Goal: Check status: Check status

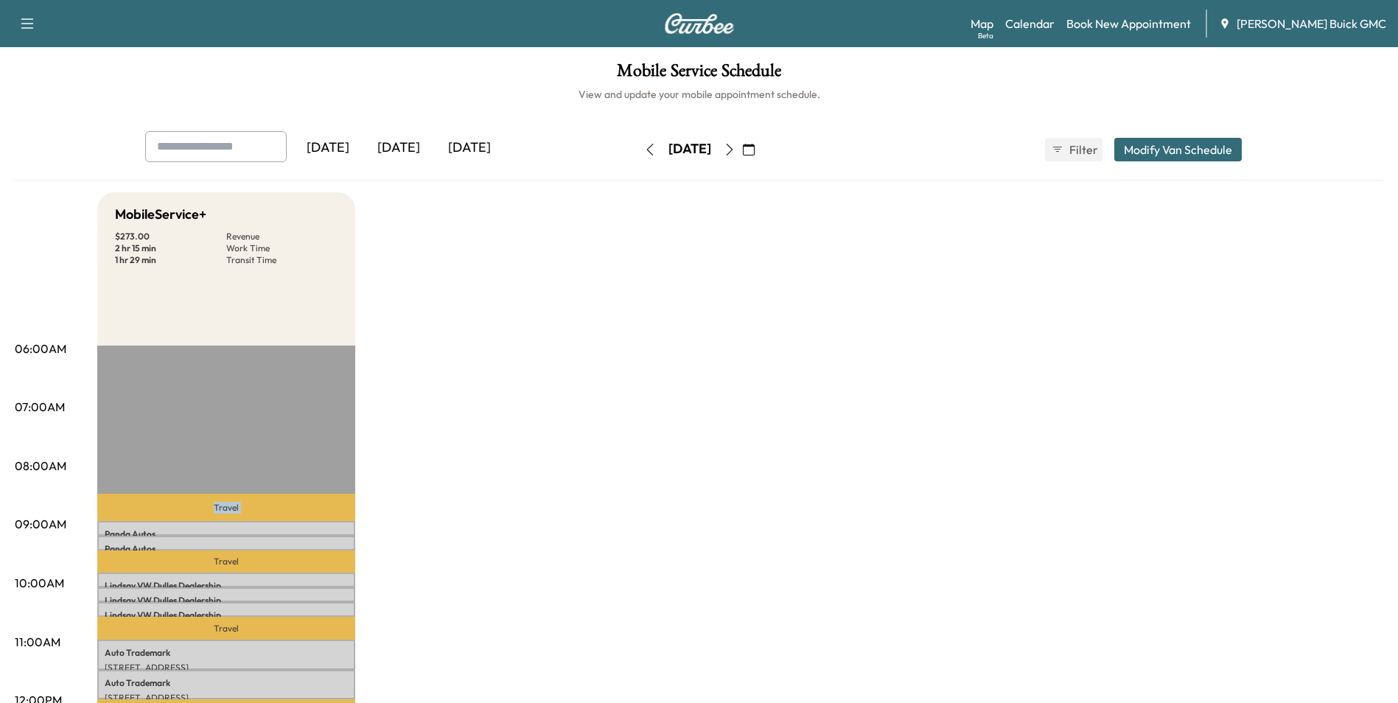
click at [755, 147] on icon "button" at bounding box center [749, 150] width 12 height 12
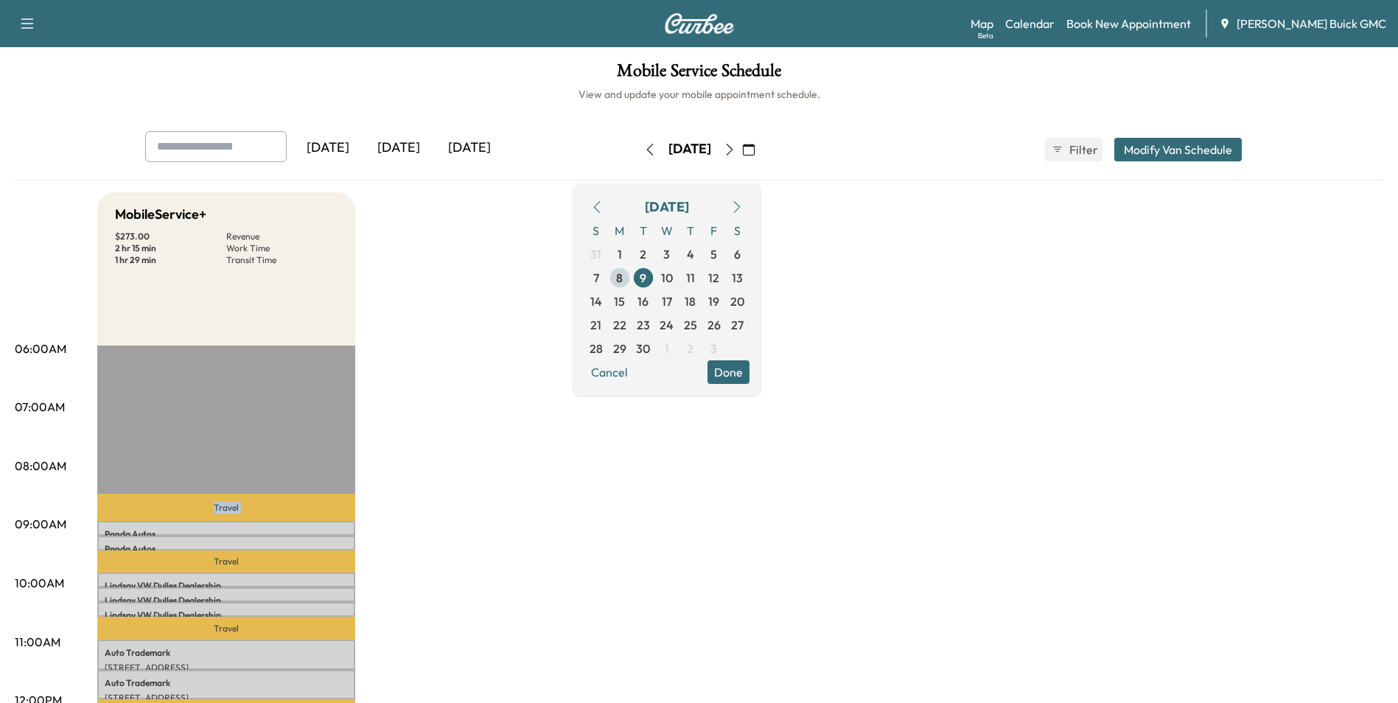
click at [631, 273] on span "8" at bounding box center [620, 278] width 24 height 24
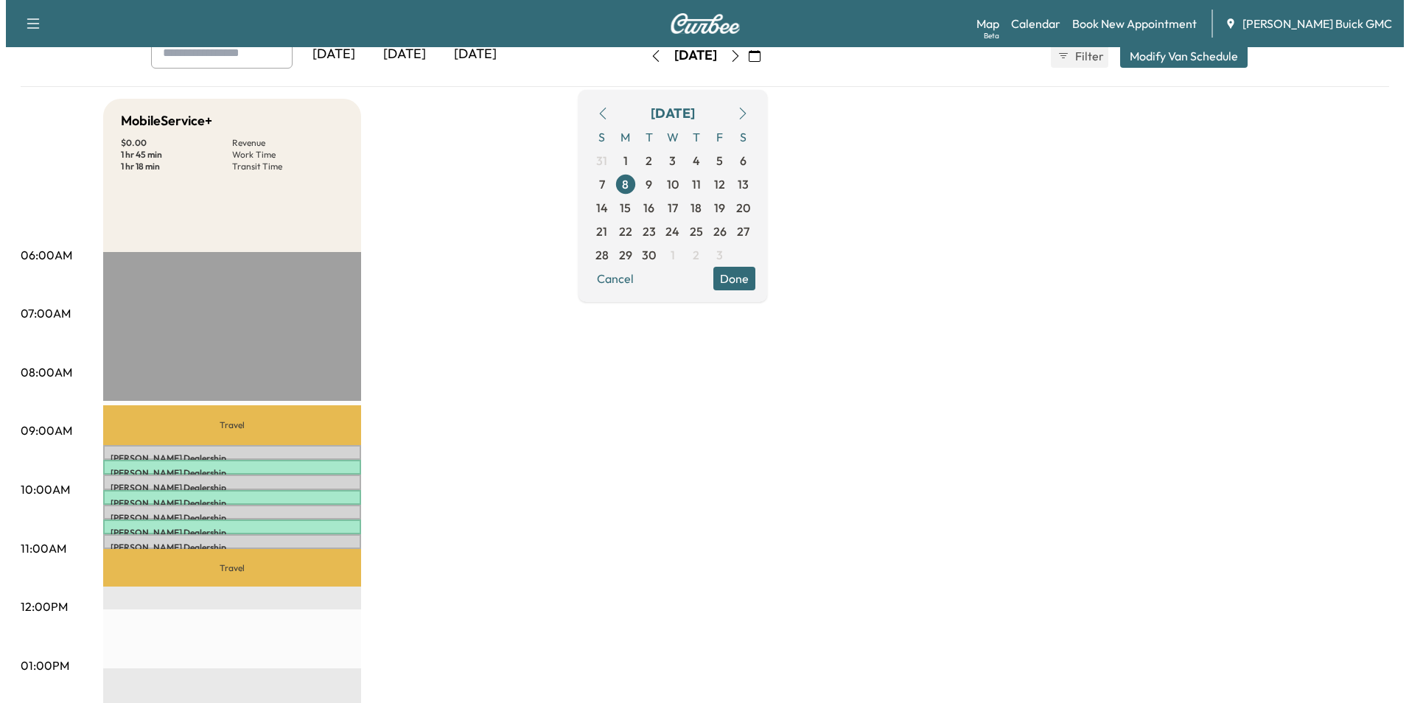
scroll to position [221, 0]
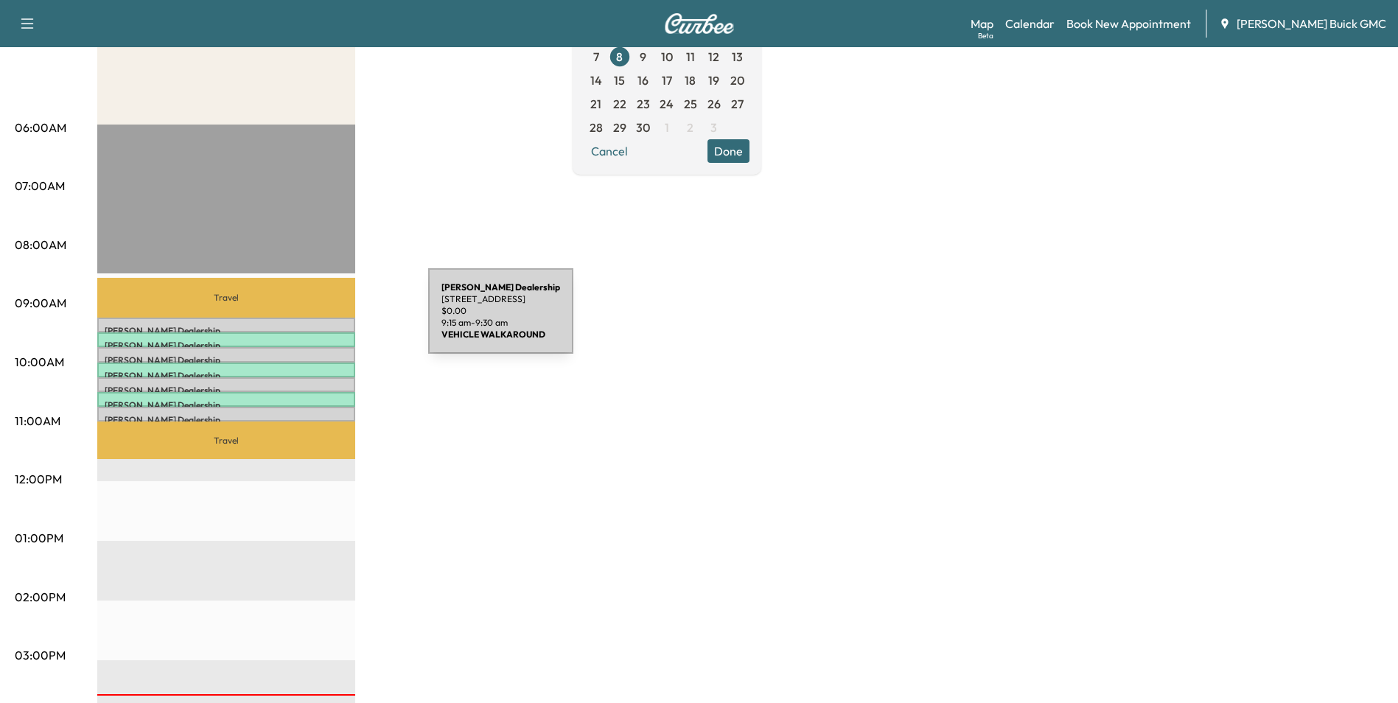
click at [318, 320] on div "Kia Dulles Dealership [STREET_ADDRESS] $ 0.00 9:15 am - 9:30 am" at bounding box center [226, 325] width 258 height 15
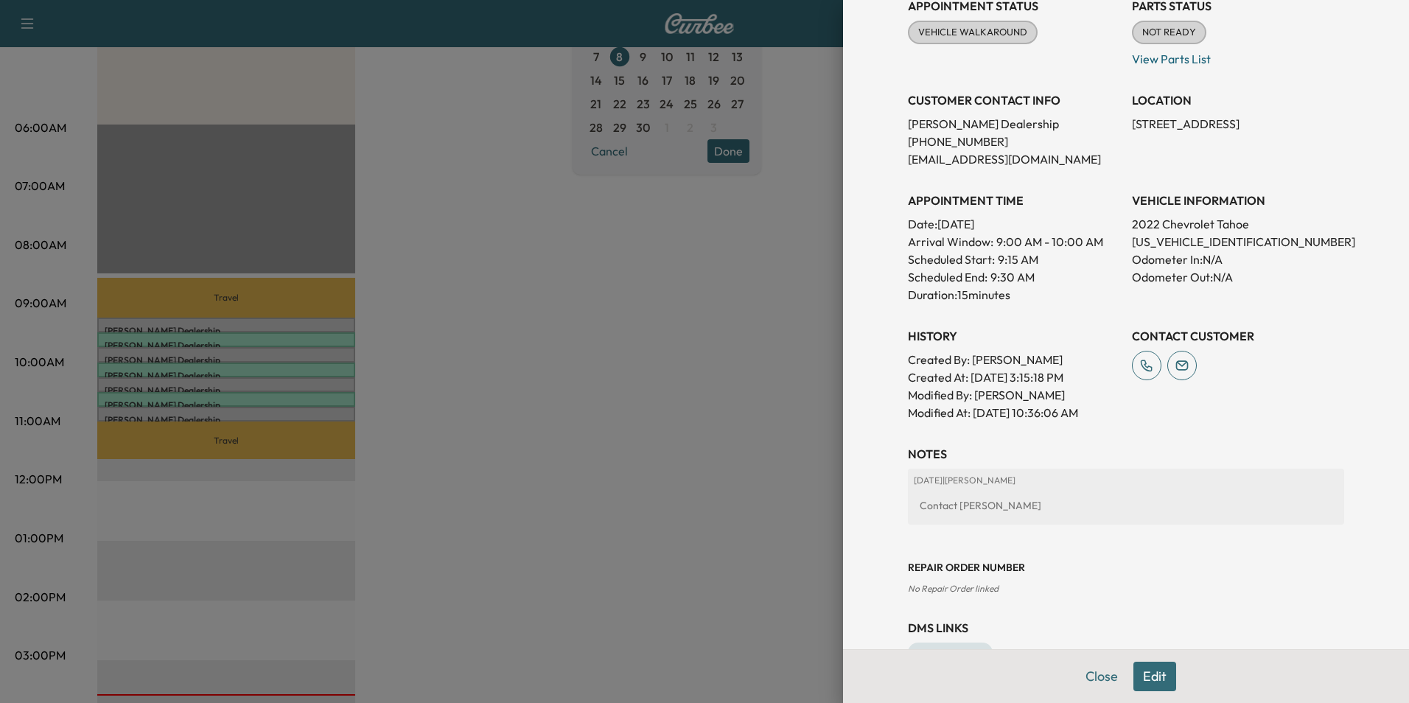
scroll to position [147, 0]
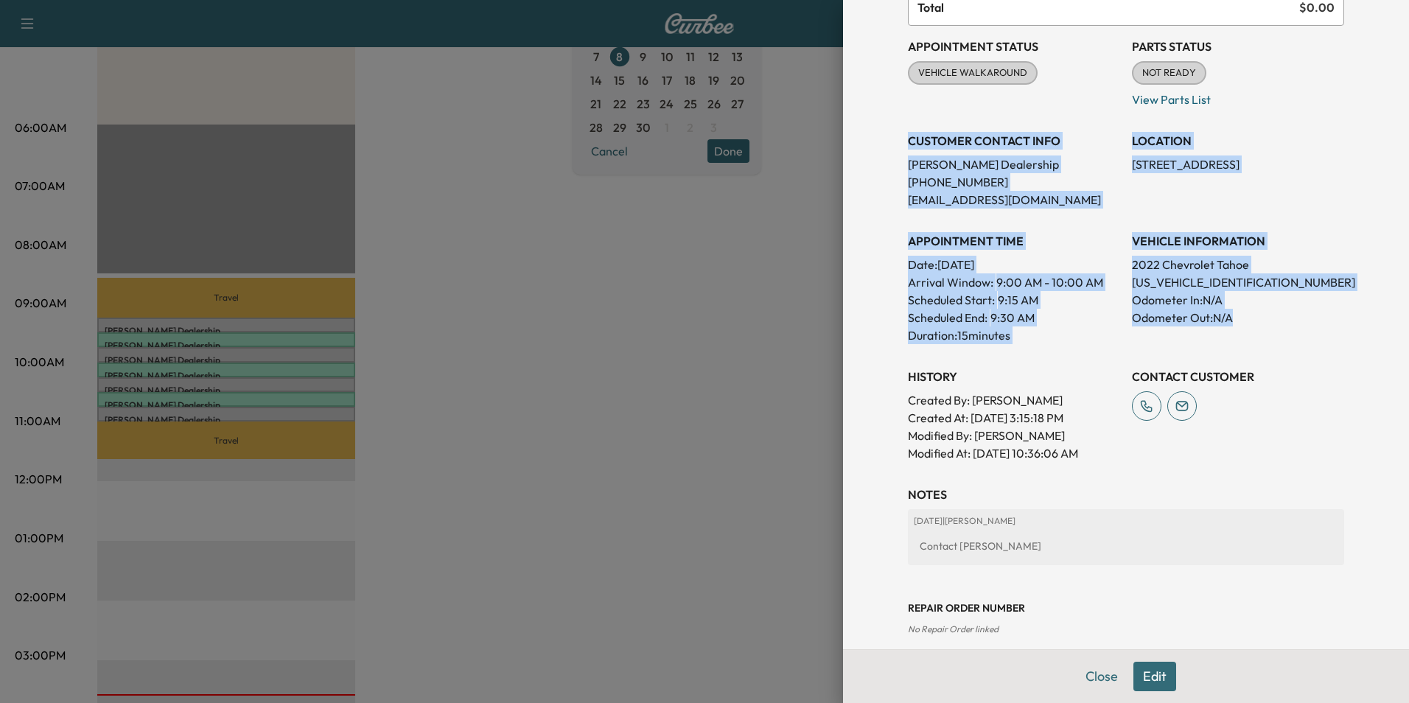
drag, startPoint x: 897, startPoint y: 136, endPoint x: 1257, endPoint y: 317, distance: 402.4
click at [1257, 317] on div "Appointment Status VEHICLE WALKAROUND Mark as Not Ready Parts Status NOT READY …" at bounding box center [1126, 244] width 436 height 436
copy div "CUSTOMER CONTACT INFO Kia Dulles Dealership [PHONE_NUMBER] [EMAIL_ADDRESS][DOMA…"
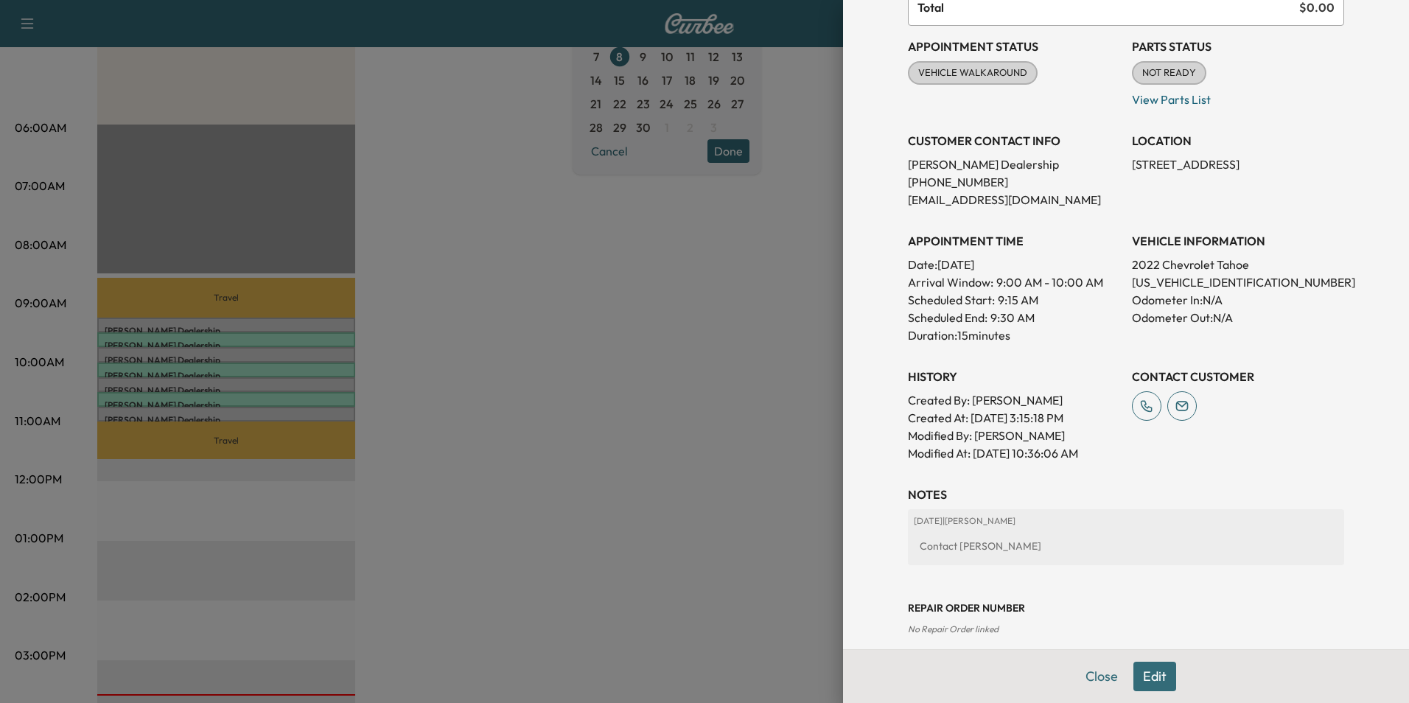
click at [690, 369] on div at bounding box center [704, 351] width 1409 height 703
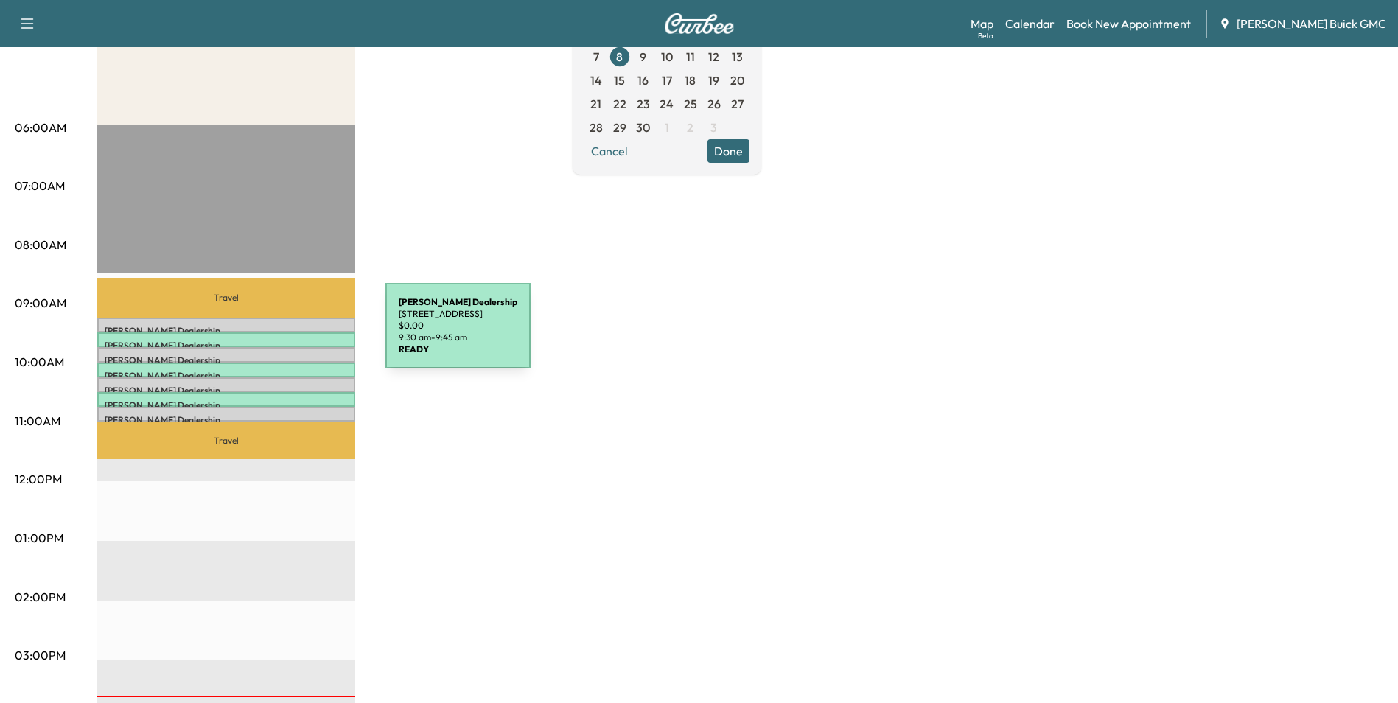
click at [275, 335] on div "Kia Dulles Dealership [STREET_ADDRESS] $ 0.00 9:30 am - 9:45 am" at bounding box center [226, 339] width 258 height 15
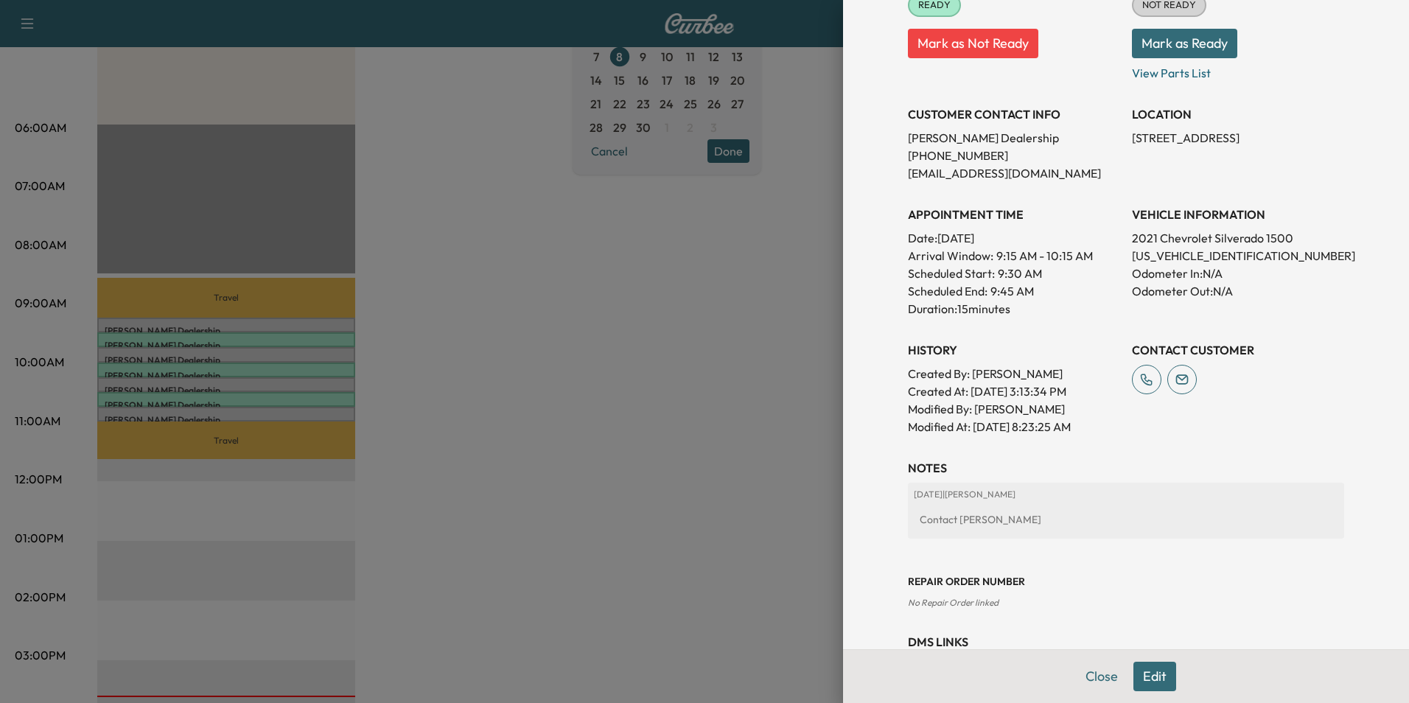
scroll to position [221, 0]
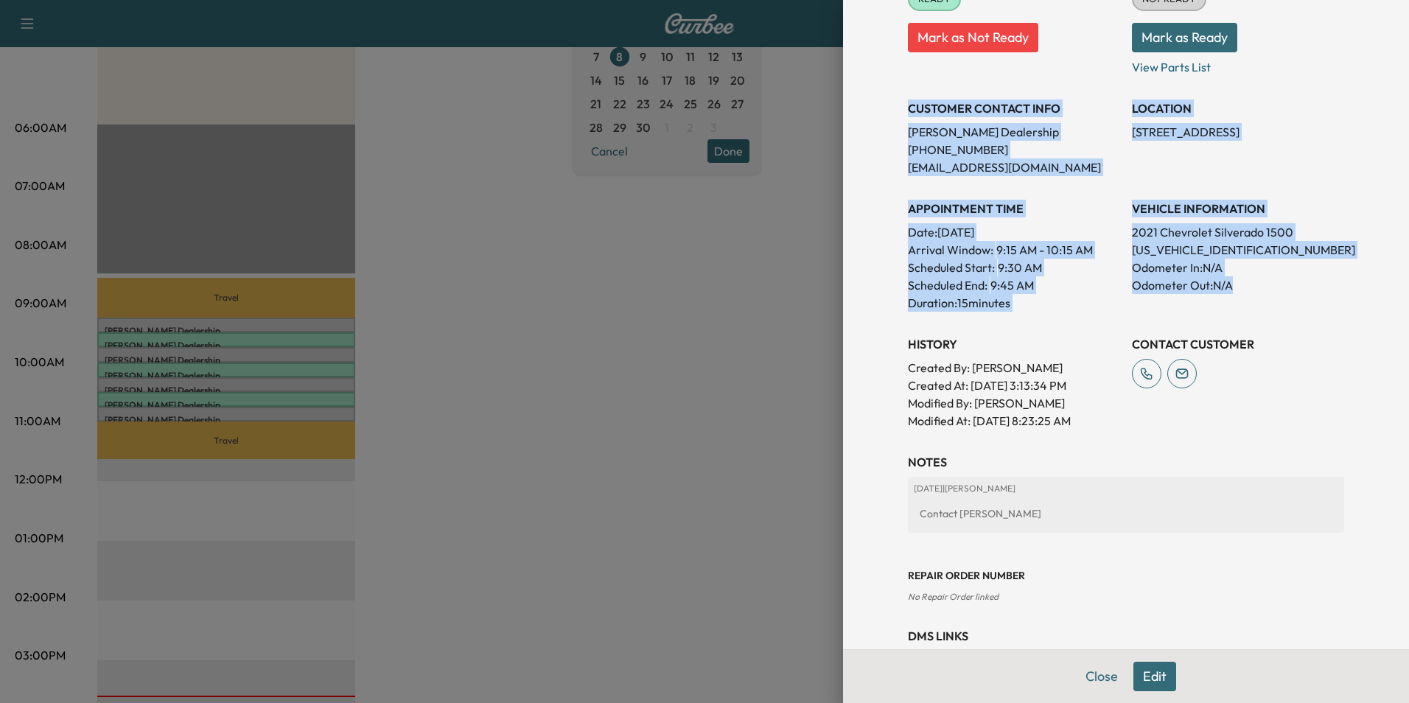
drag, startPoint x: 898, startPoint y: 108, endPoint x: 1252, endPoint y: 298, distance: 401.9
click at [1252, 298] on div "Appointment Status READY Mark as Not Ready Parts Status NOT READY Mark as Ready…" at bounding box center [1126, 190] width 436 height 477
copy div "CUSTOMER CONTACT INFO Kia Dulles Dealership [PHONE_NUMBER] [EMAIL_ADDRESS][DOMA…"
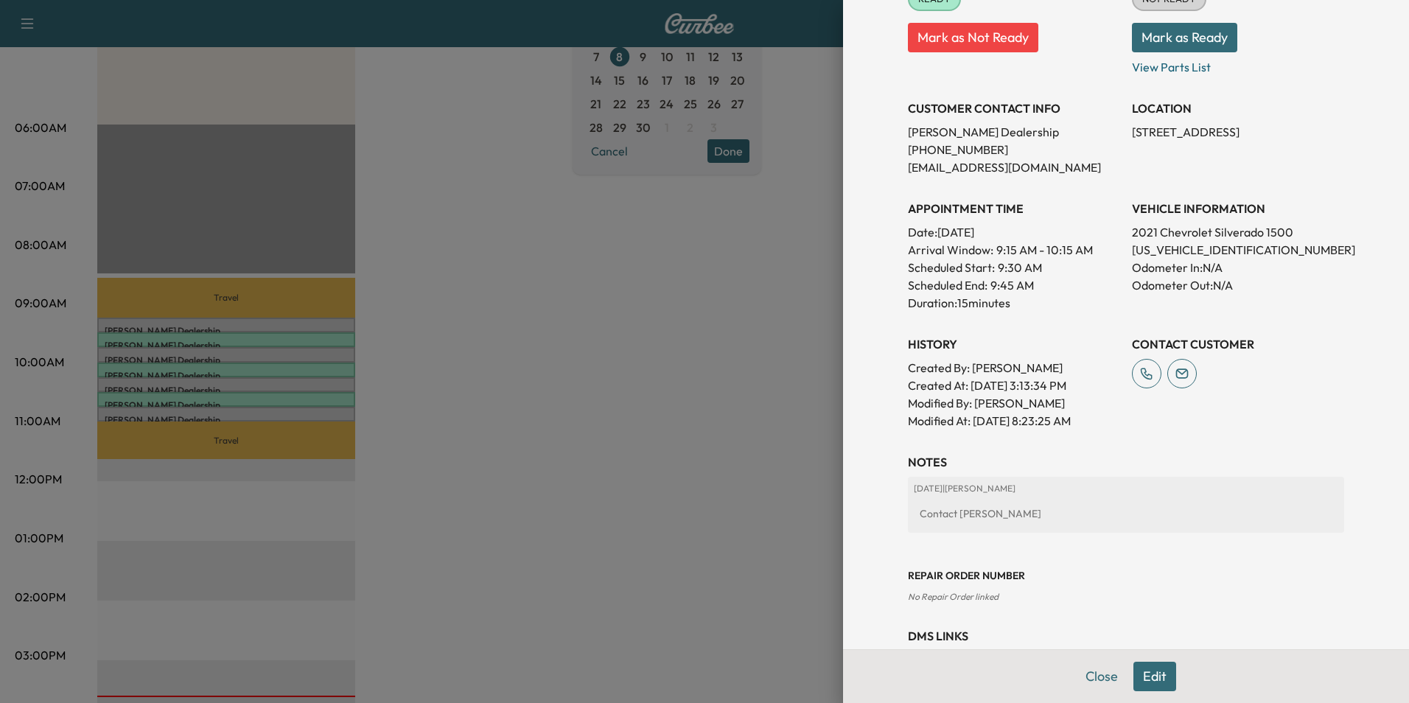
click at [538, 277] on div at bounding box center [704, 351] width 1409 height 703
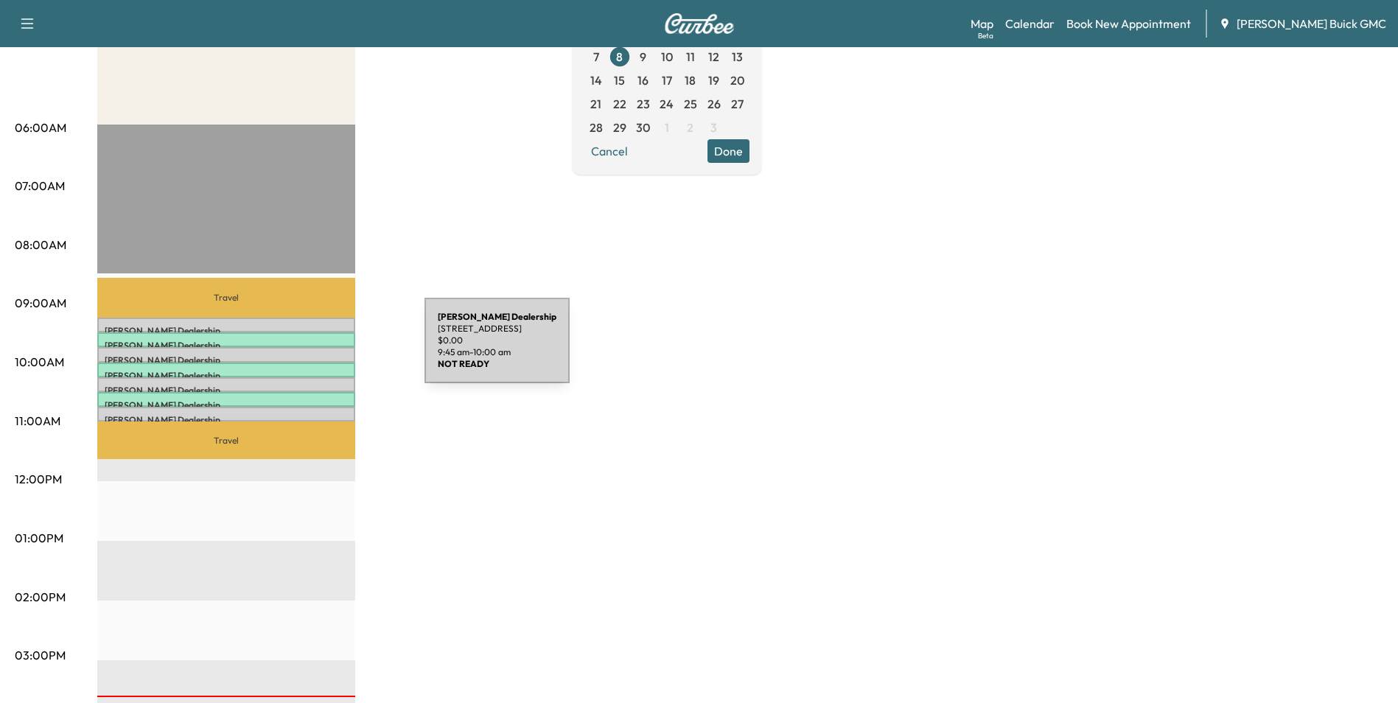
click at [314, 349] on div "Kia Dulles Dealership [STREET_ADDRESS] $ 0.00 9:45 am - 10:00 am" at bounding box center [226, 354] width 258 height 15
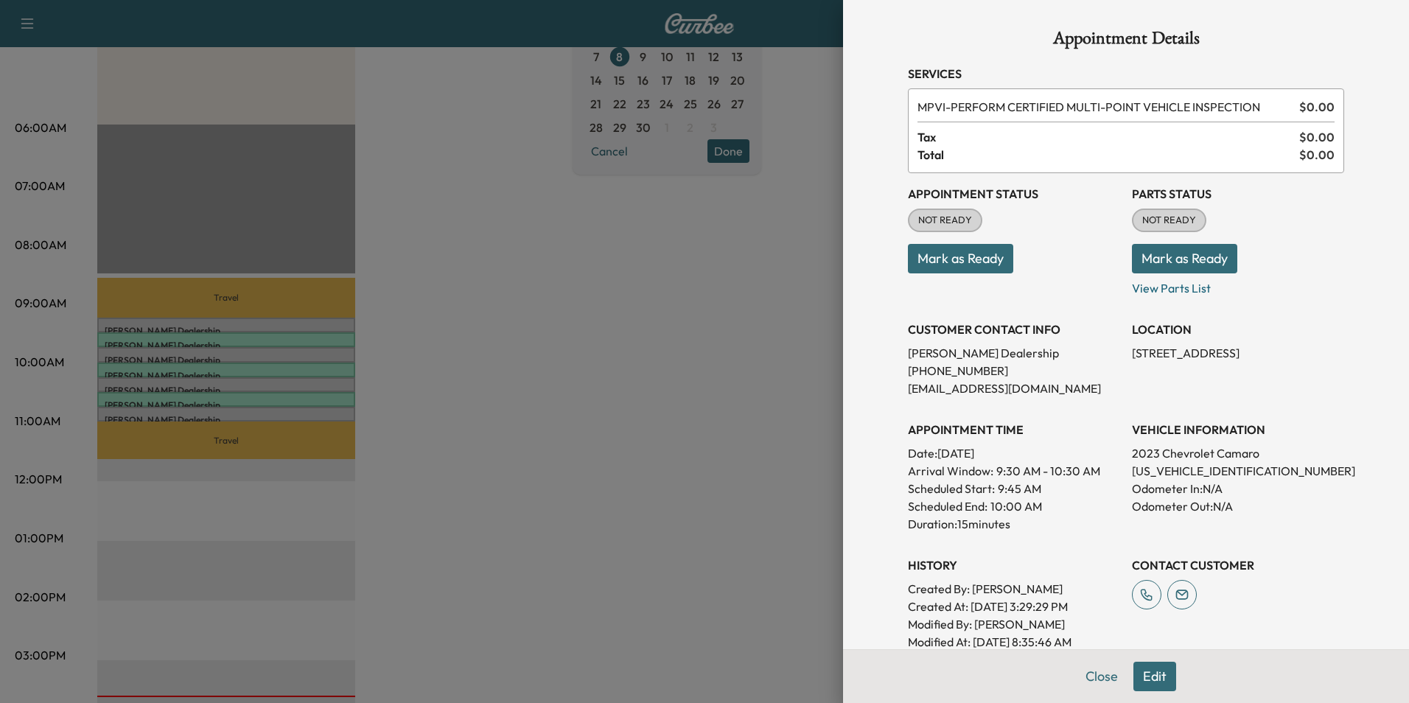
scroll to position [147, 0]
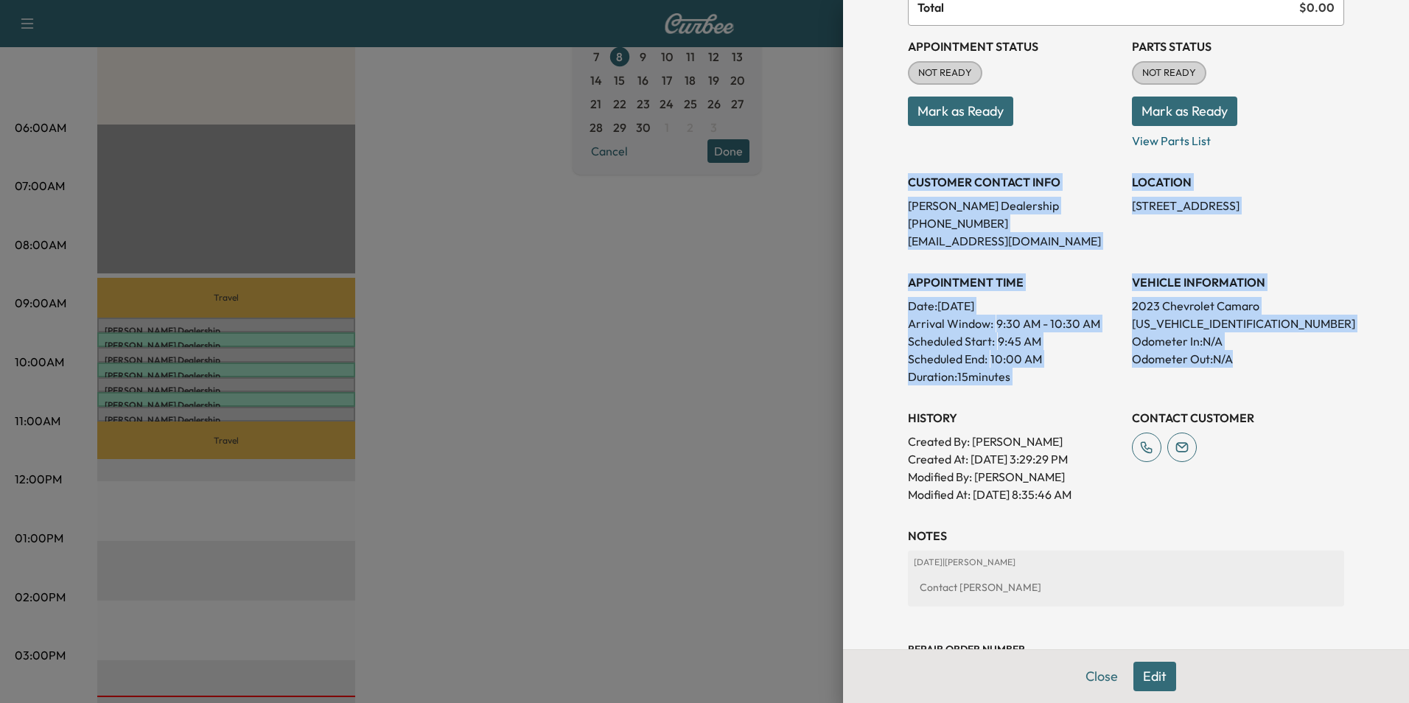
drag, startPoint x: 937, startPoint y: 206, endPoint x: 1255, endPoint y: 354, distance: 351.1
click at [1255, 354] on div "Appointment Status NOT READY Mark as Ready Parts Status NOT READY Mark as Ready…" at bounding box center [1126, 264] width 436 height 477
copy div "CUSTOMER CONTACT INFO Kia Dulles Dealership [PHONE_NUMBER] [EMAIL_ADDRESS][DOMA…"
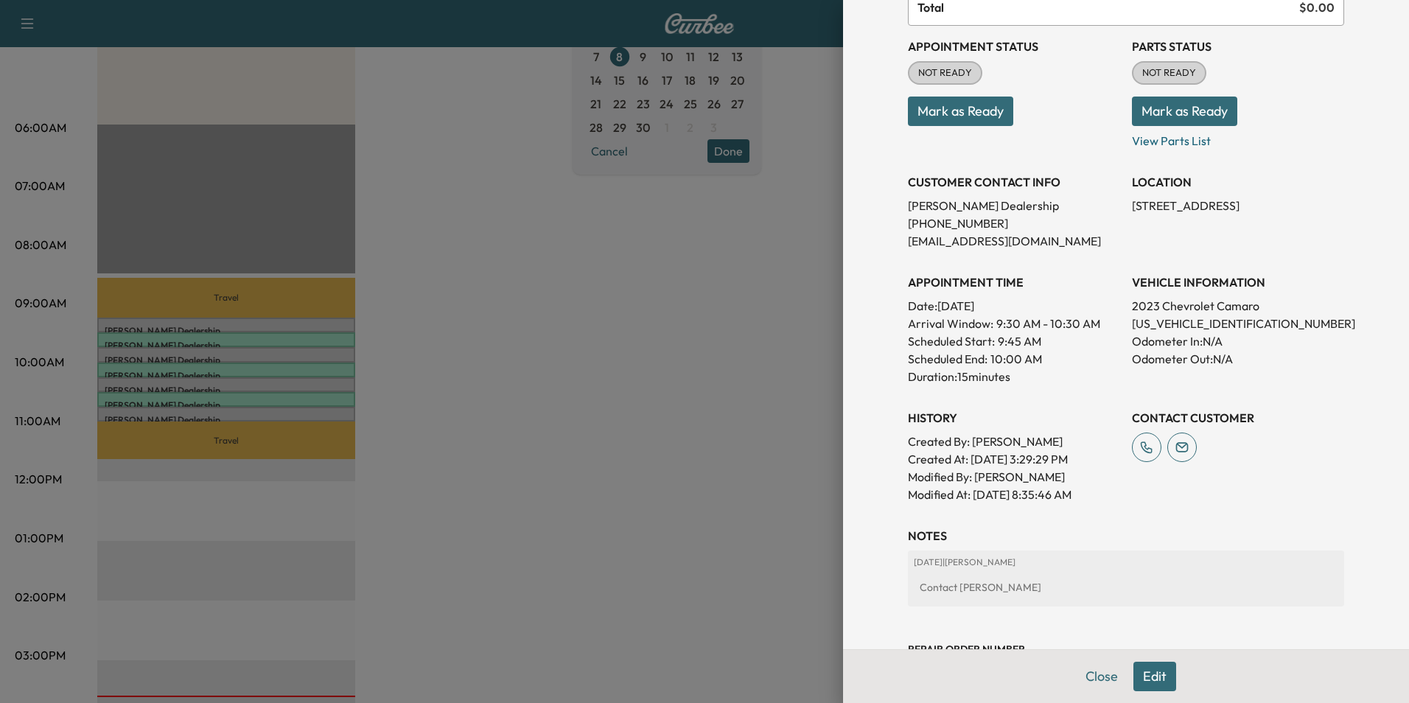
click at [601, 307] on div at bounding box center [704, 351] width 1409 height 703
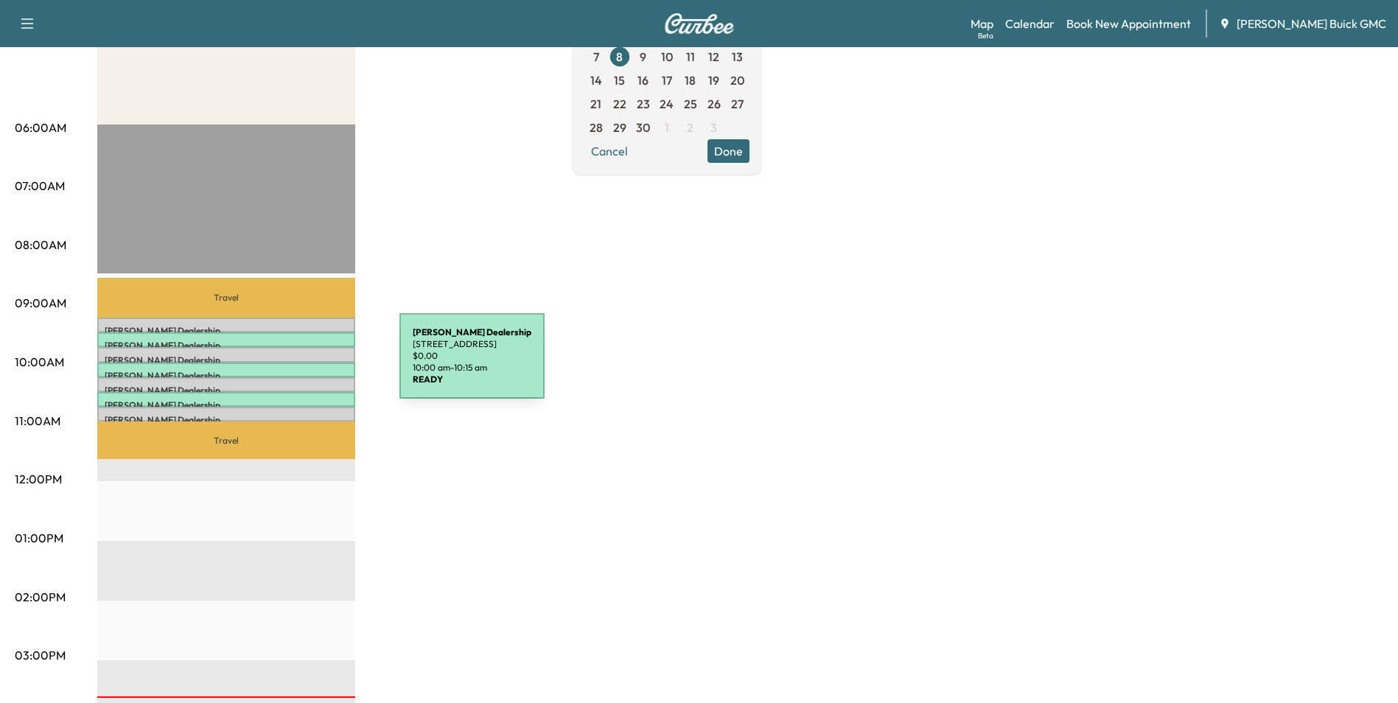
click at [289, 365] on div "Kia Dulles Dealership [STREET_ADDRESS] $ 0.00 10:00 am - 10:15 am" at bounding box center [226, 370] width 258 height 15
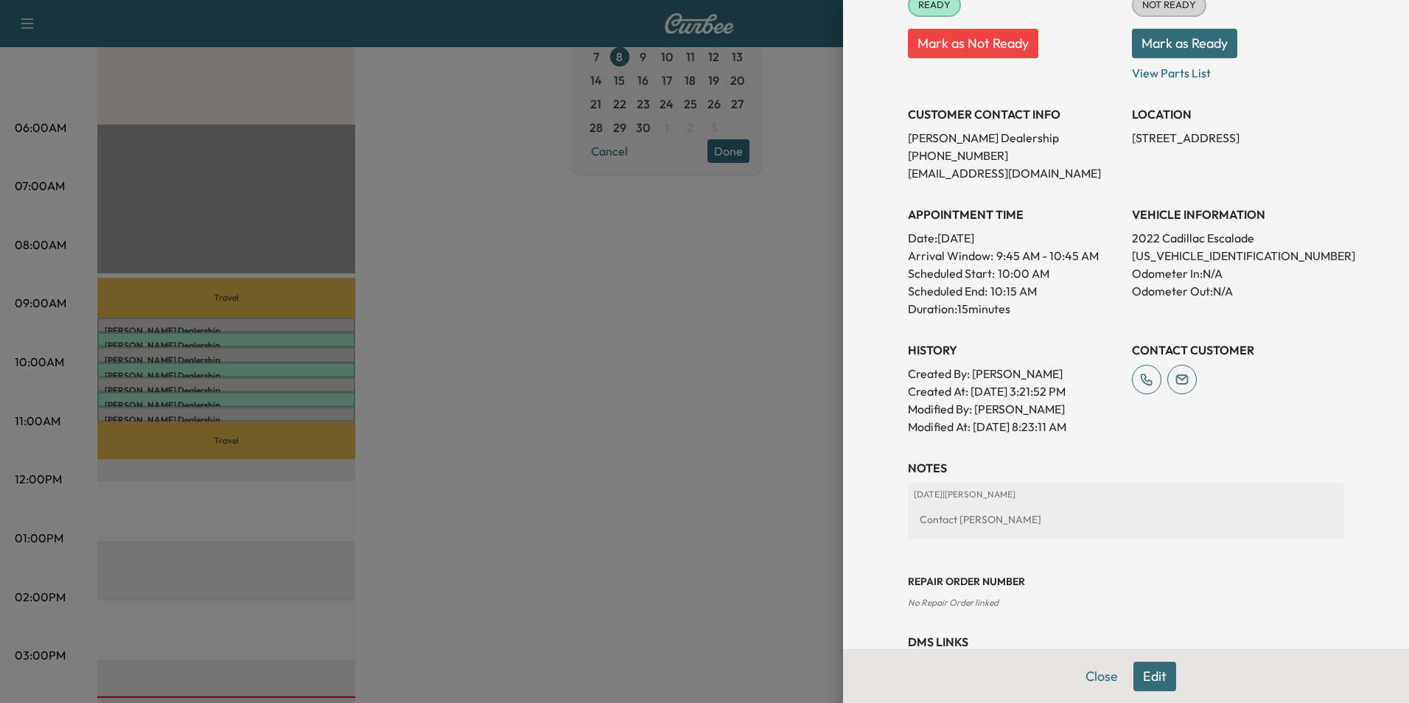
scroll to position [221, 0]
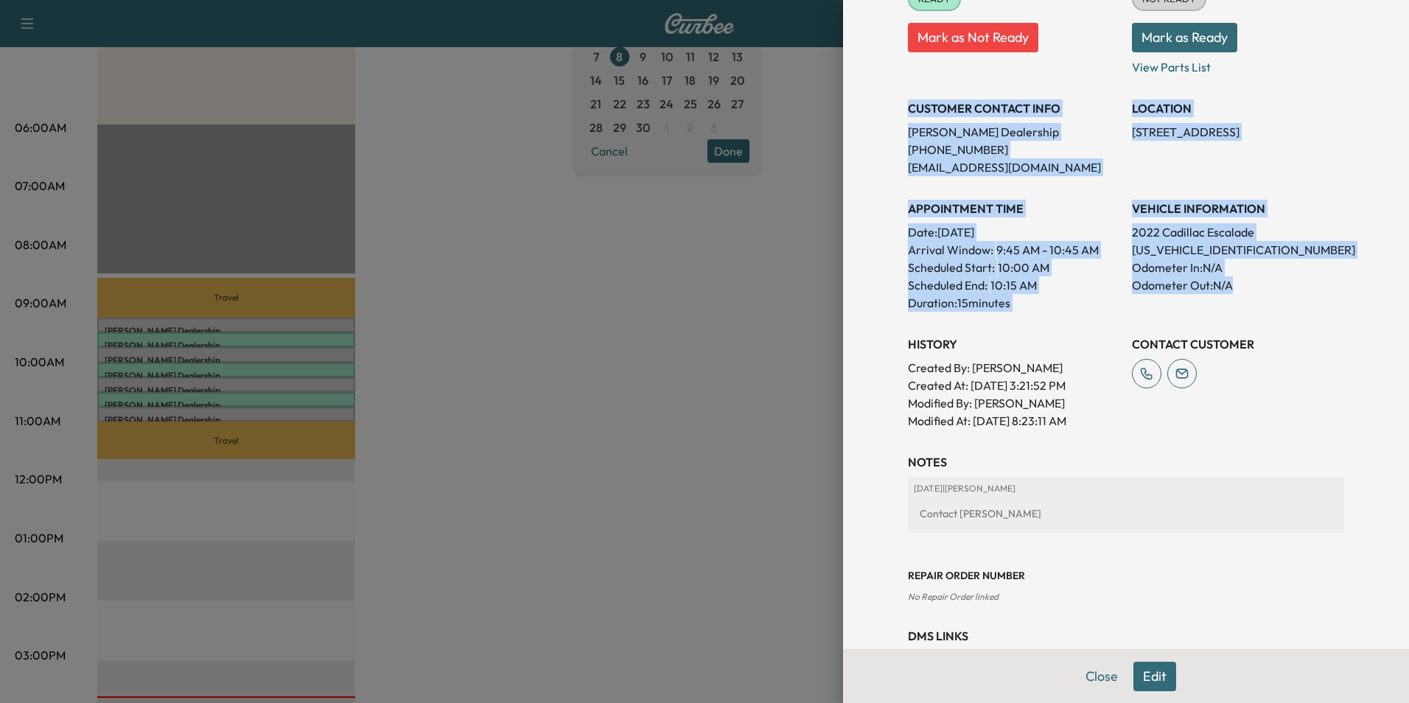
drag, startPoint x: 897, startPoint y: 105, endPoint x: 1273, endPoint y: 305, distance: 426.5
click at [1273, 305] on div "Appointment Status READY Mark as Not Ready Parts Status NOT READY Mark as Ready…" at bounding box center [1126, 190] width 436 height 477
copy div "CUSTOMER CONTACT INFO Kia Dulles Dealership [PHONE_NUMBER] [EMAIL_ADDRESS][DOMA…"
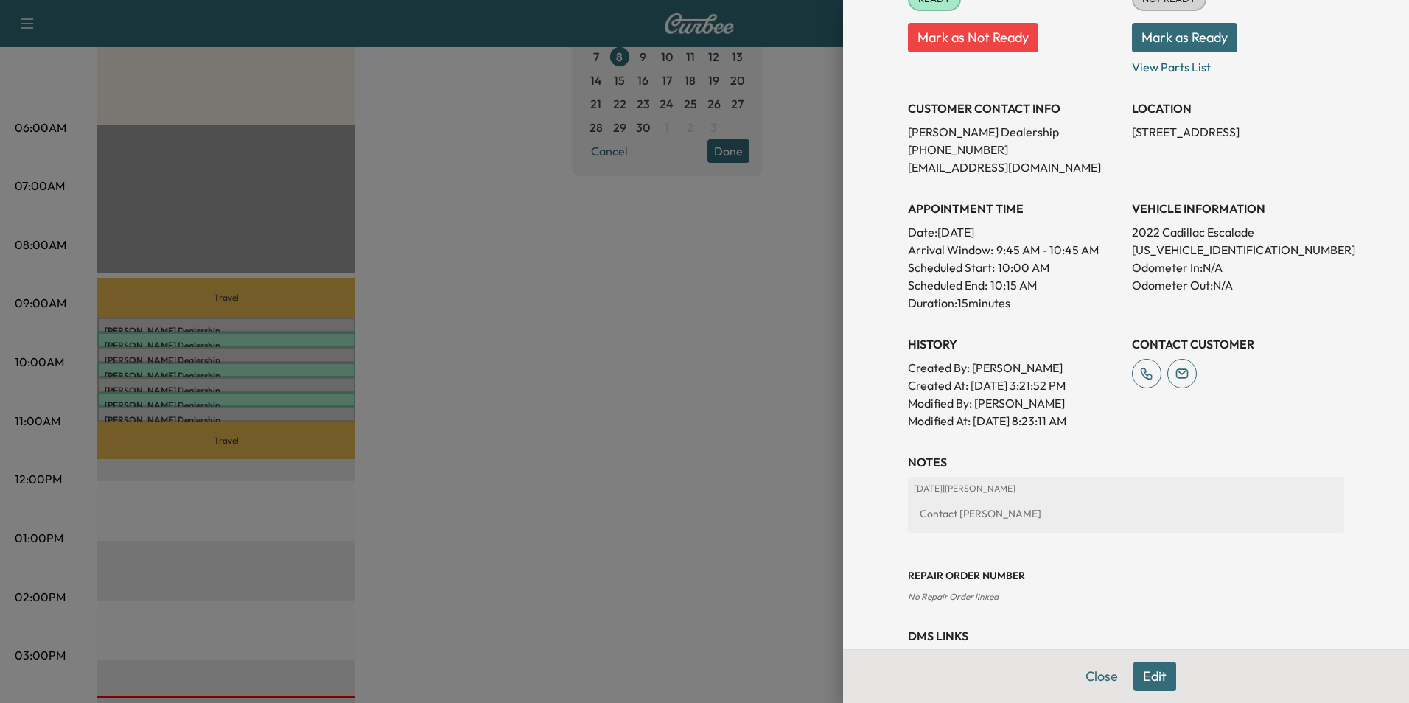
click at [531, 345] on div at bounding box center [704, 351] width 1409 height 703
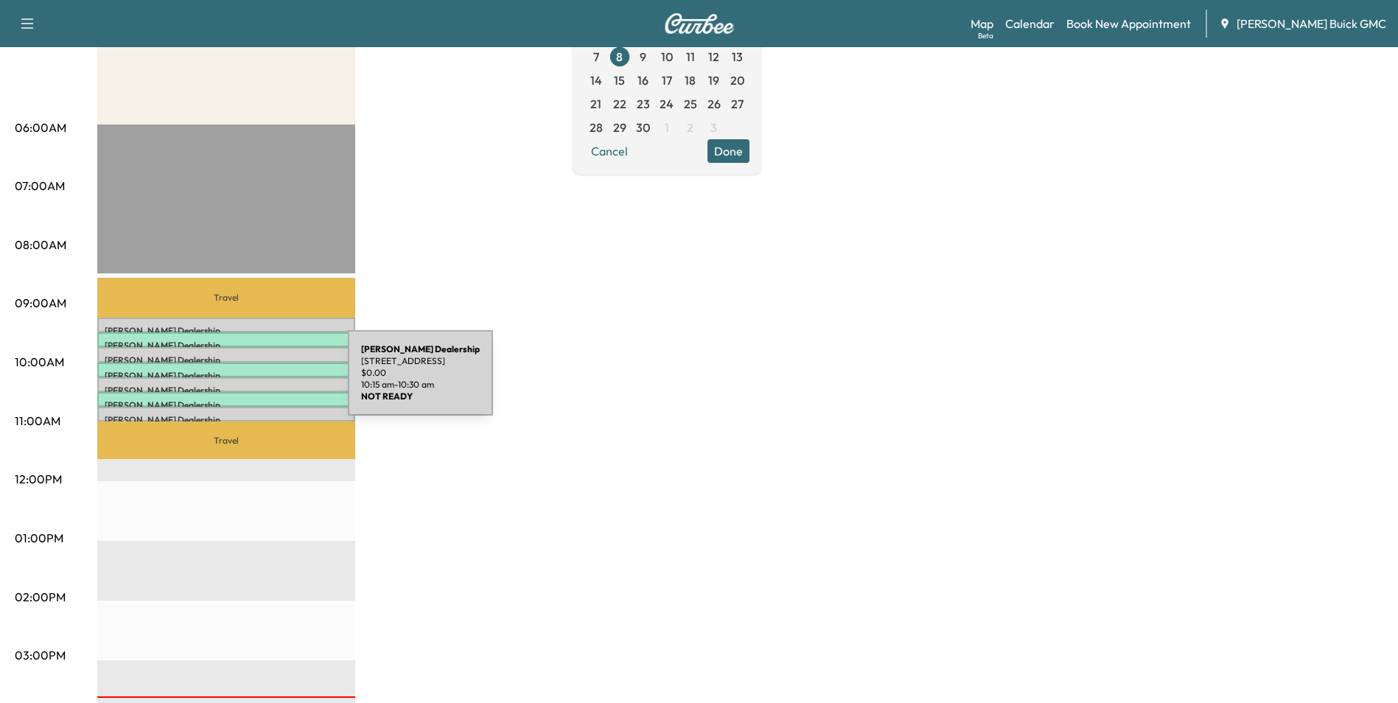
click at [237, 385] on p "Kia Dulles Dealership" at bounding box center [226, 391] width 243 height 12
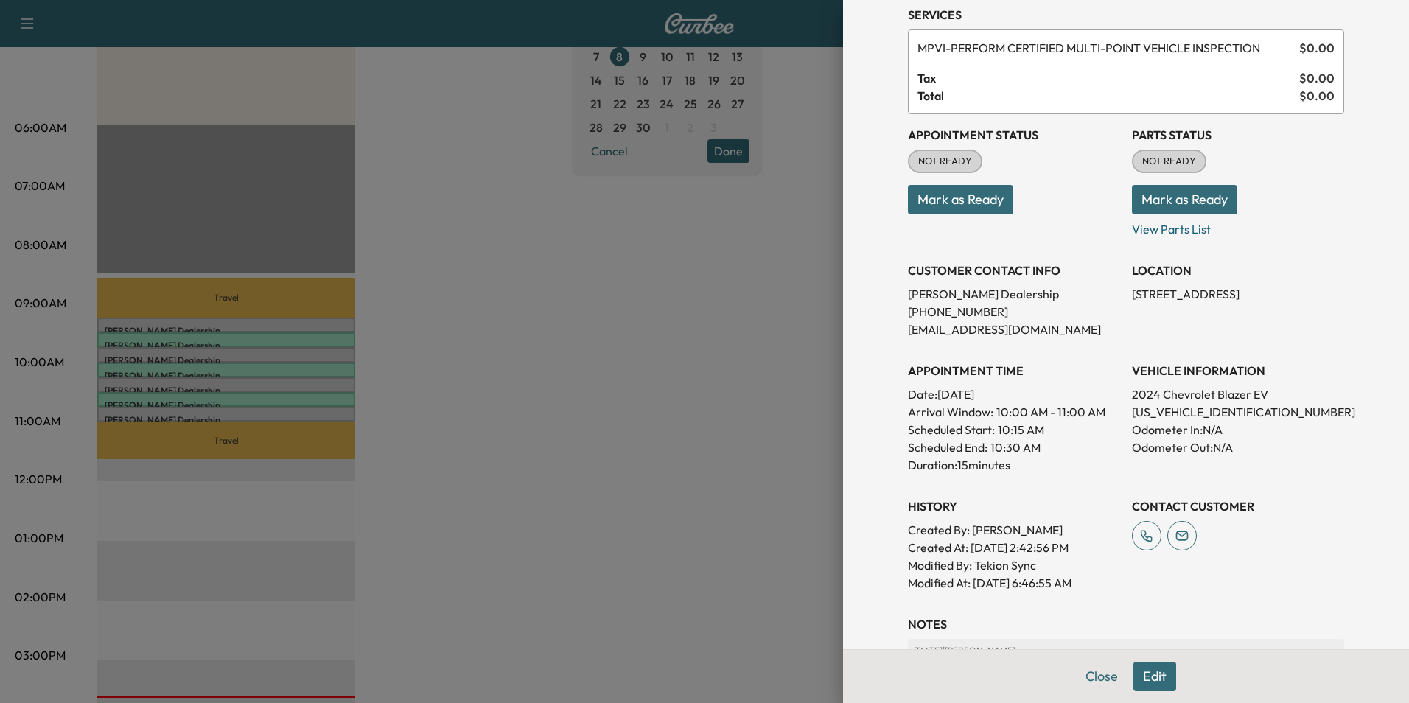
scroll to position [147, 0]
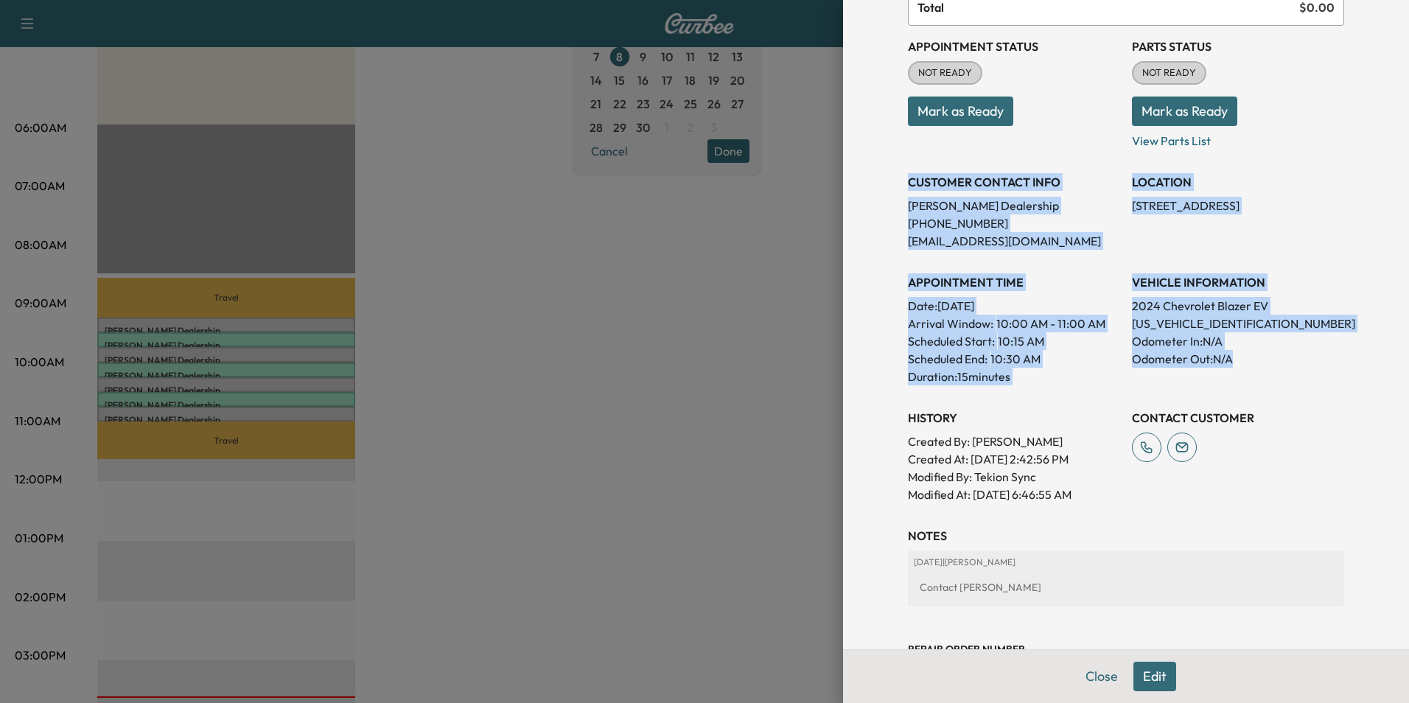
drag, startPoint x: 898, startPoint y: 179, endPoint x: 1275, endPoint y: 372, distance: 423.1
click at [1275, 372] on div "Appointment Status NOT READY Mark as Ready Parts Status NOT READY Mark as Ready…" at bounding box center [1126, 264] width 436 height 477
copy div "CUSTOMER CONTACT INFO Kia Dulles Dealership [PHONE_NUMBER] [EMAIL_ADDRESS][DOMA…"
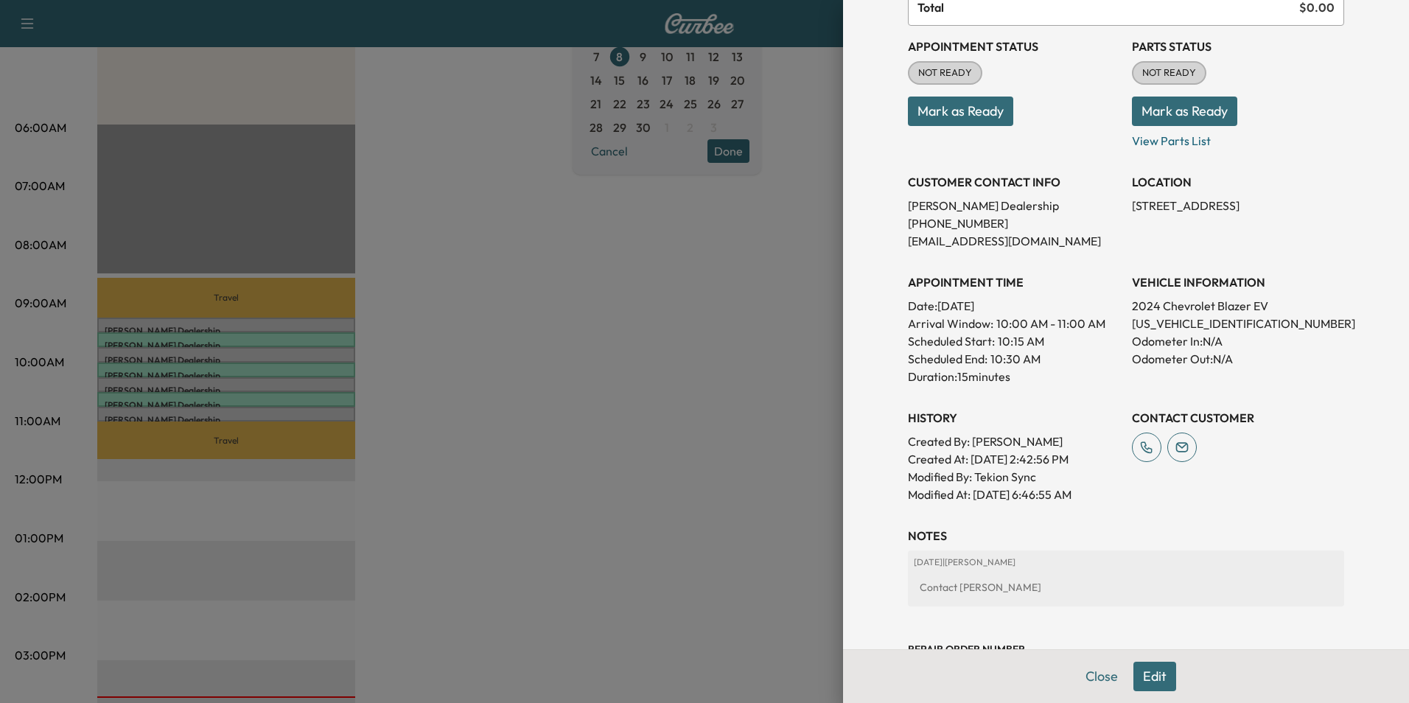
click at [480, 430] on div at bounding box center [704, 351] width 1409 height 703
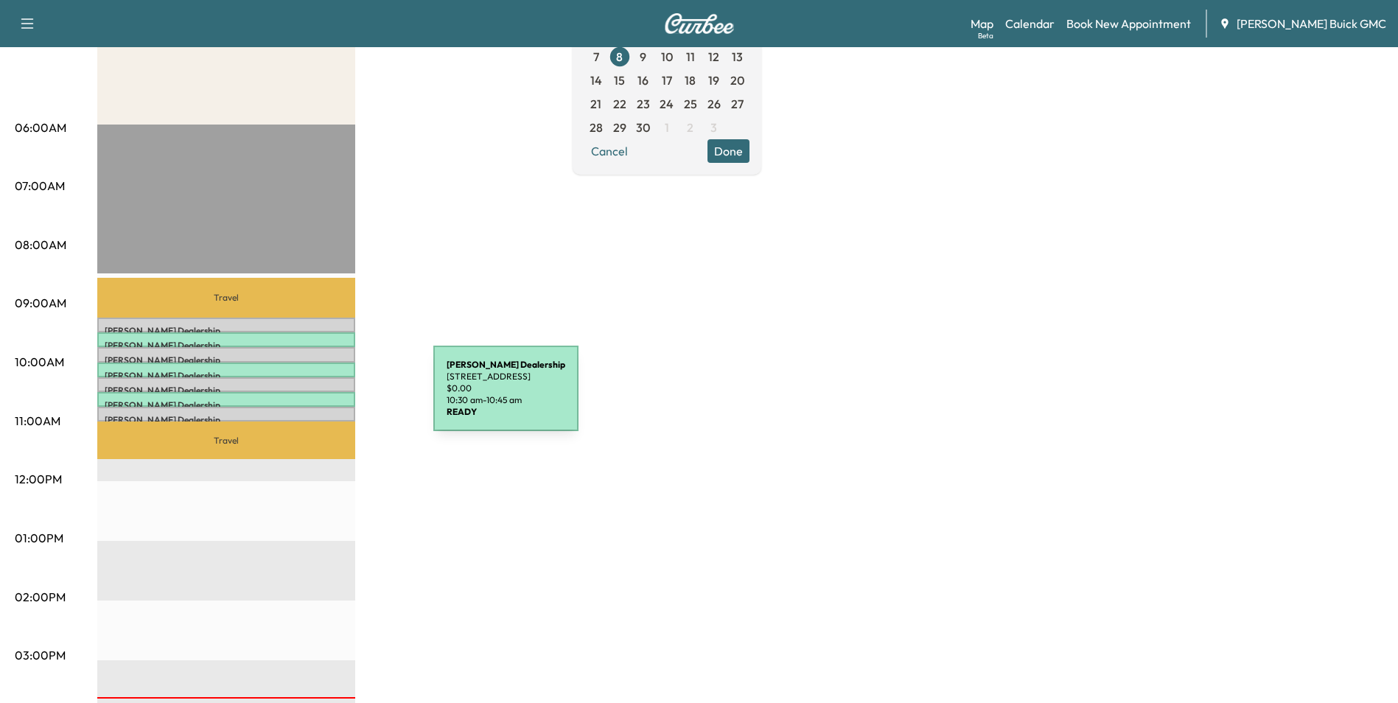
click at [323, 399] on p "Kia Dulles Dealership" at bounding box center [226, 405] width 243 height 12
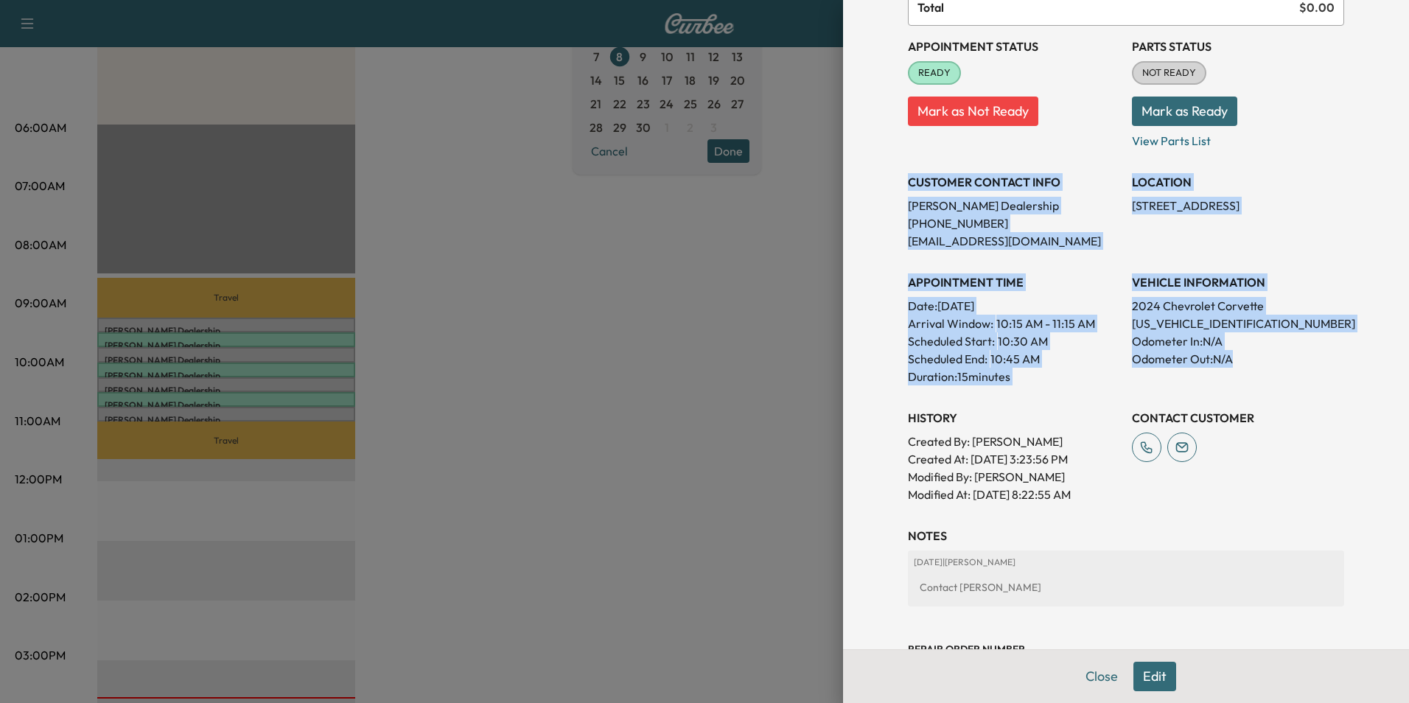
drag, startPoint x: 897, startPoint y: 182, endPoint x: 1267, endPoint y: 361, distance: 411.0
click at [1267, 361] on div "Appointment Status READY Mark as Not Ready Parts Status NOT READY Mark as Ready…" at bounding box center [1126, 264] width 436 height 477
copy div "CUSTOMER CONTACT INFO Kia Dulles Dealership [PHONE_NUMBER] [EMAIL_ADDRESS][DOMA…"
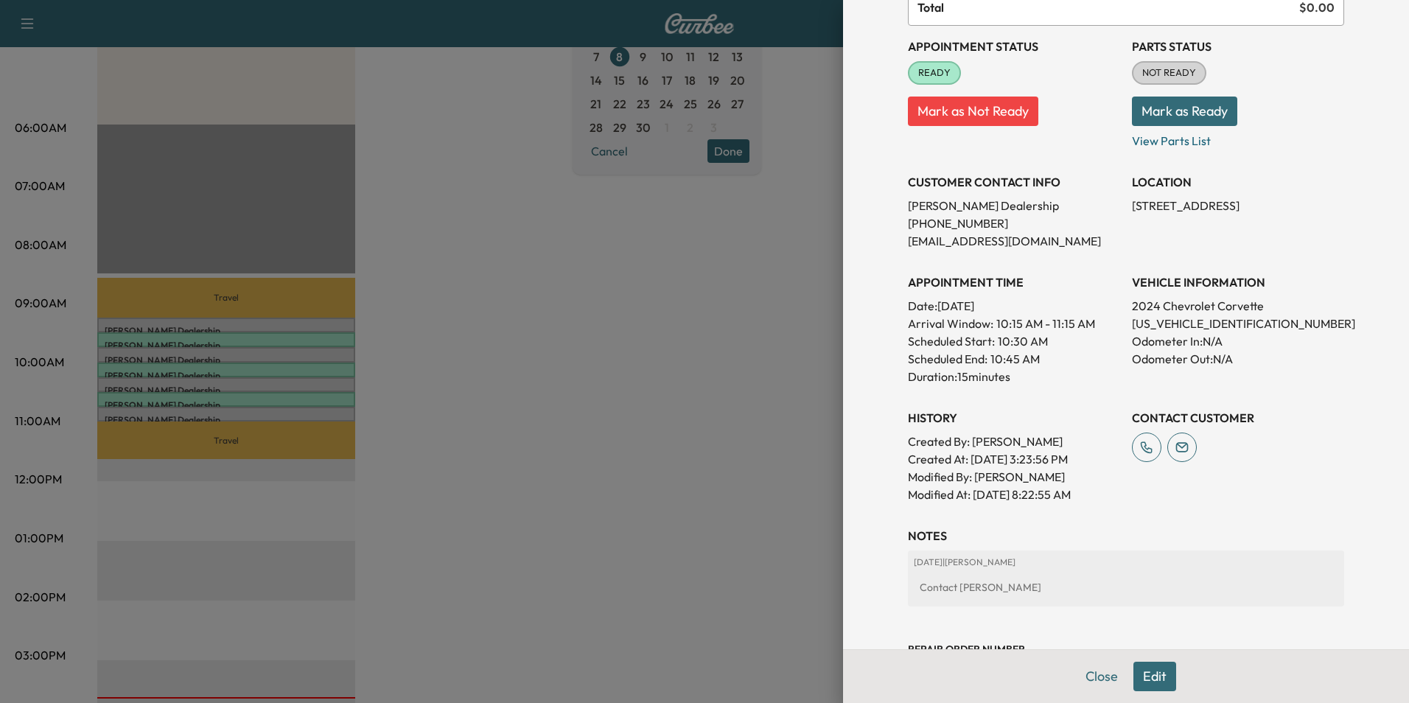
click at [488, 382] on div at bounding box center [704, 351] width 1409 height 703
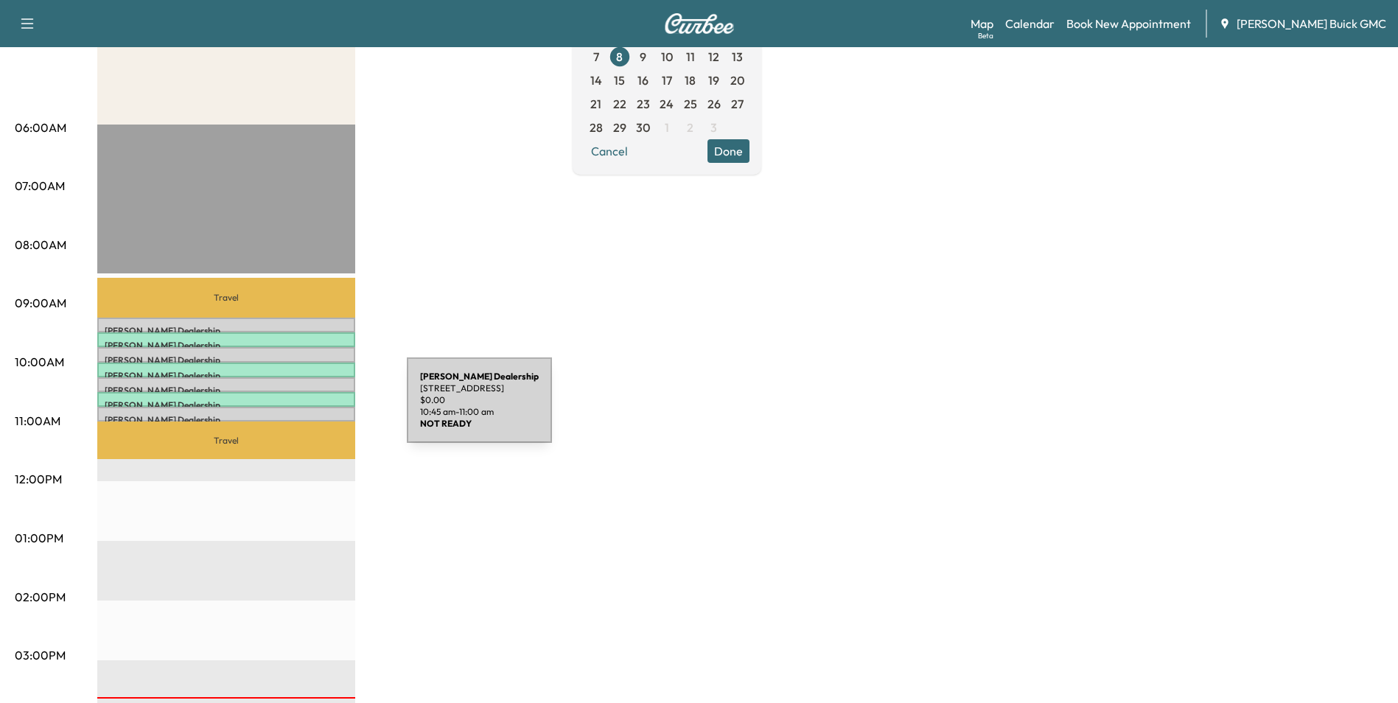
click at [296, 409] on div "Kia Dulles Dealership [STREET_ADDRESS] $ 0.00 10:45 am - 11:00 am" at bounding box center [226, 414] width 258 height 15
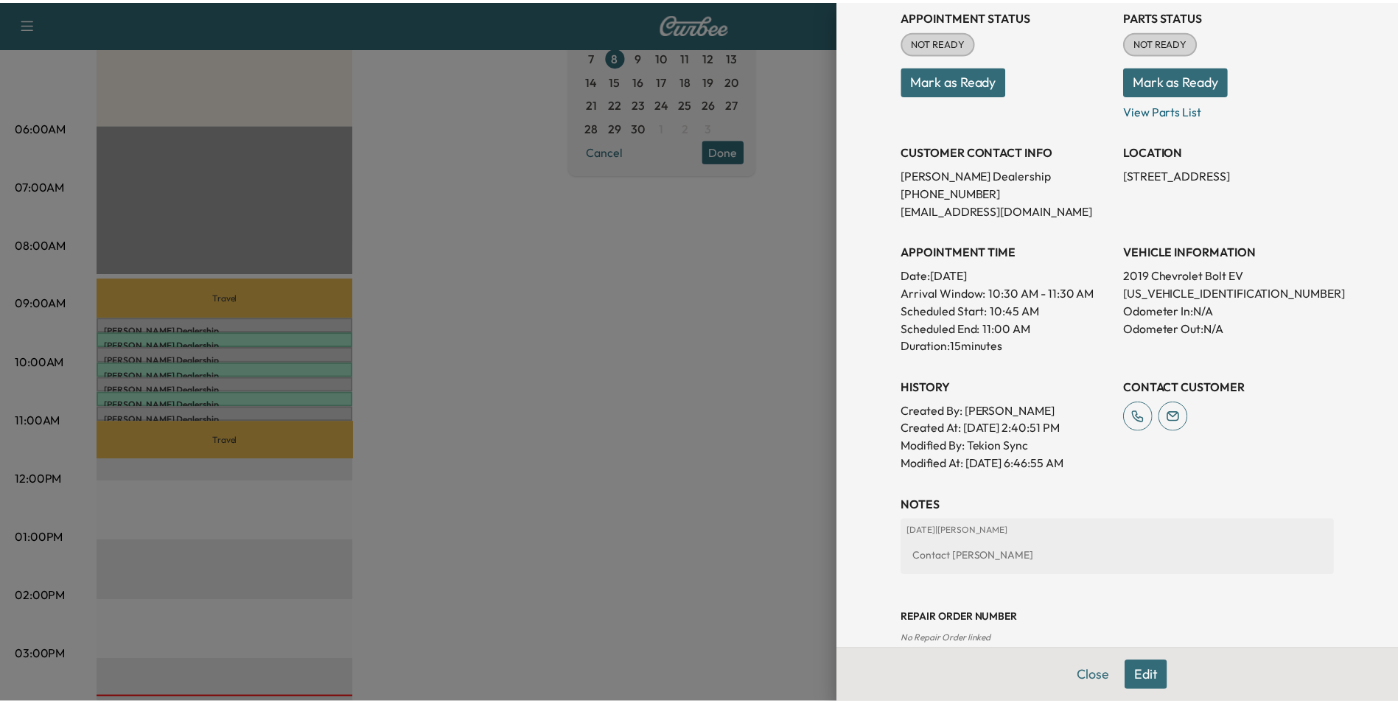
scroll to position [221, 0]
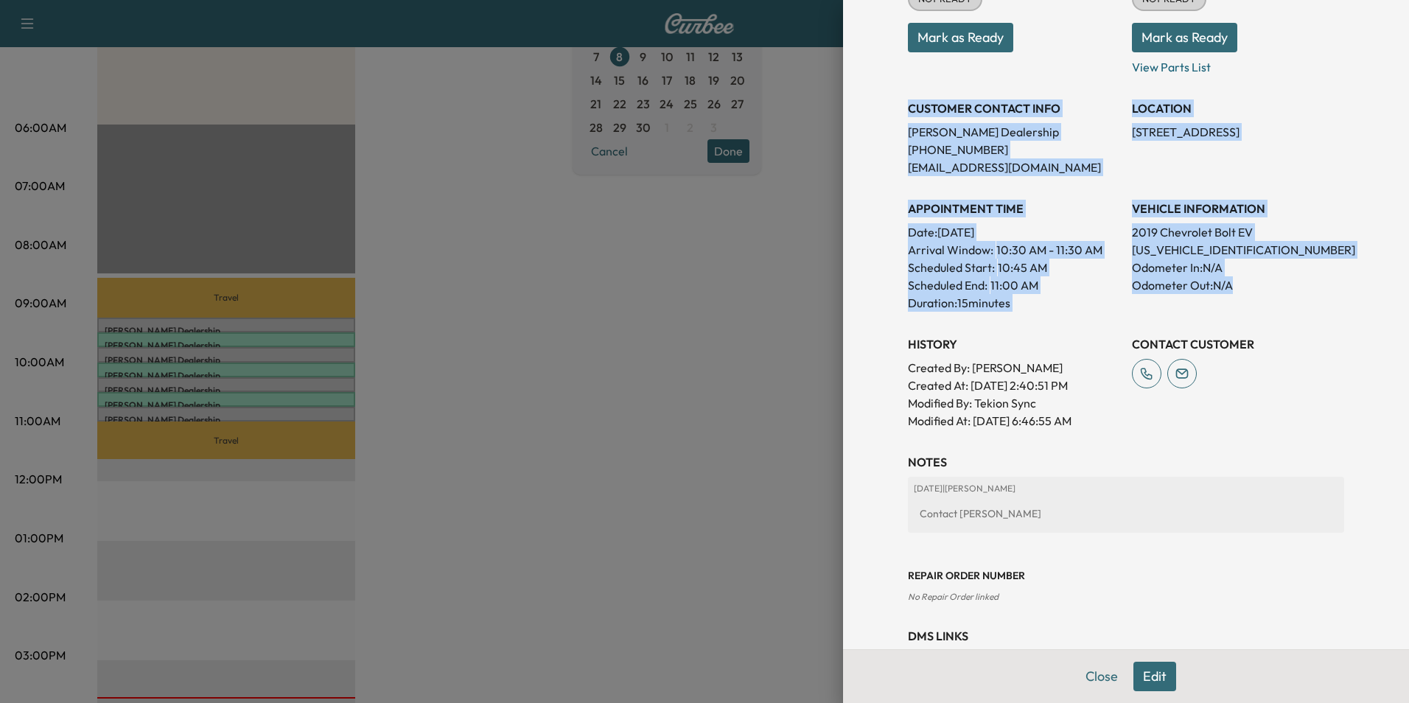
drag, startPoint x: 899, startPoint y: 108, endPoint x: 1246, endPoint y: 301, distance: 397.1
click at [1246, 301] on div "Appointment Status NOT READY Mark as Ready Parts Status NOT READY Mark as Ready…" at bounding box center [1126, 190] width 436 height 477
copy div "CUSTOMER CONTACT INFO Kia Dulles Dealership [PHONE_NUMBER] [EMAIL_ADDRESS][DOMA…"
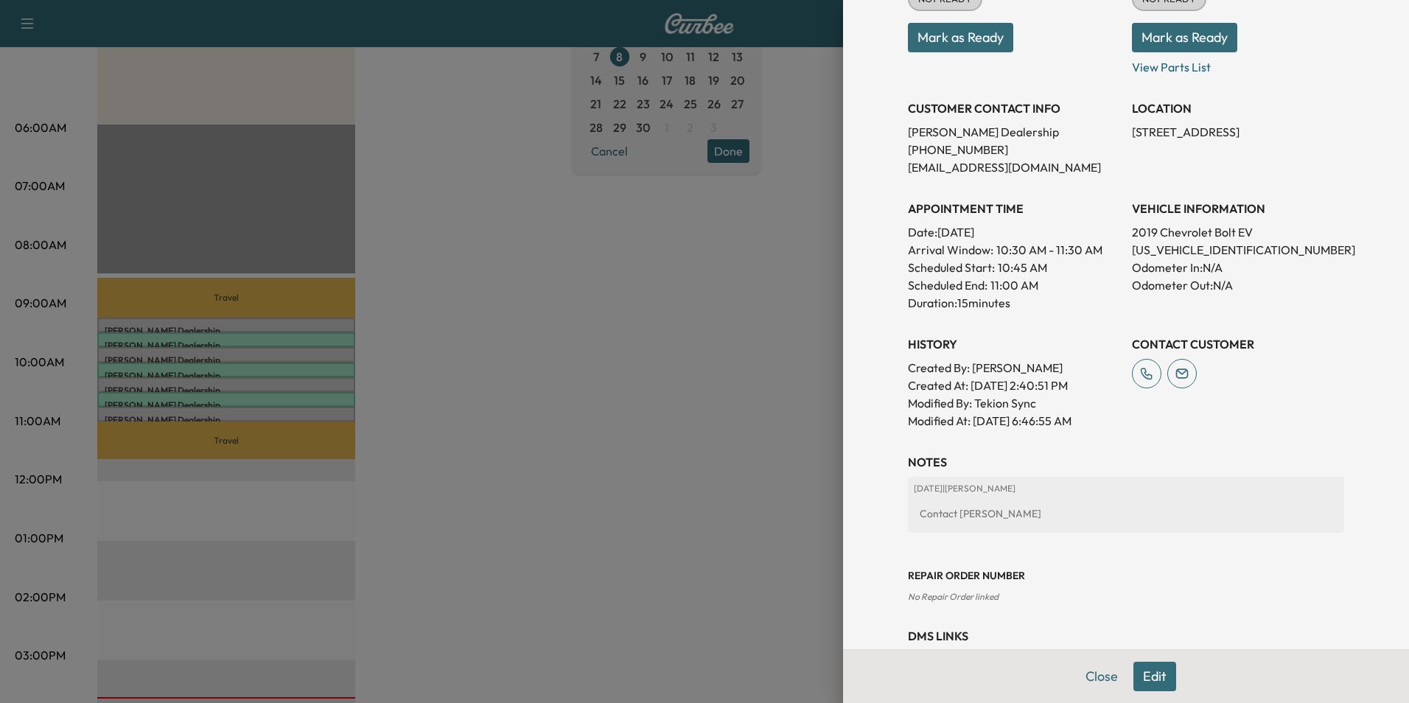
click at [637, 469] on div at bounding box center [704, 351] width 1409 height 703
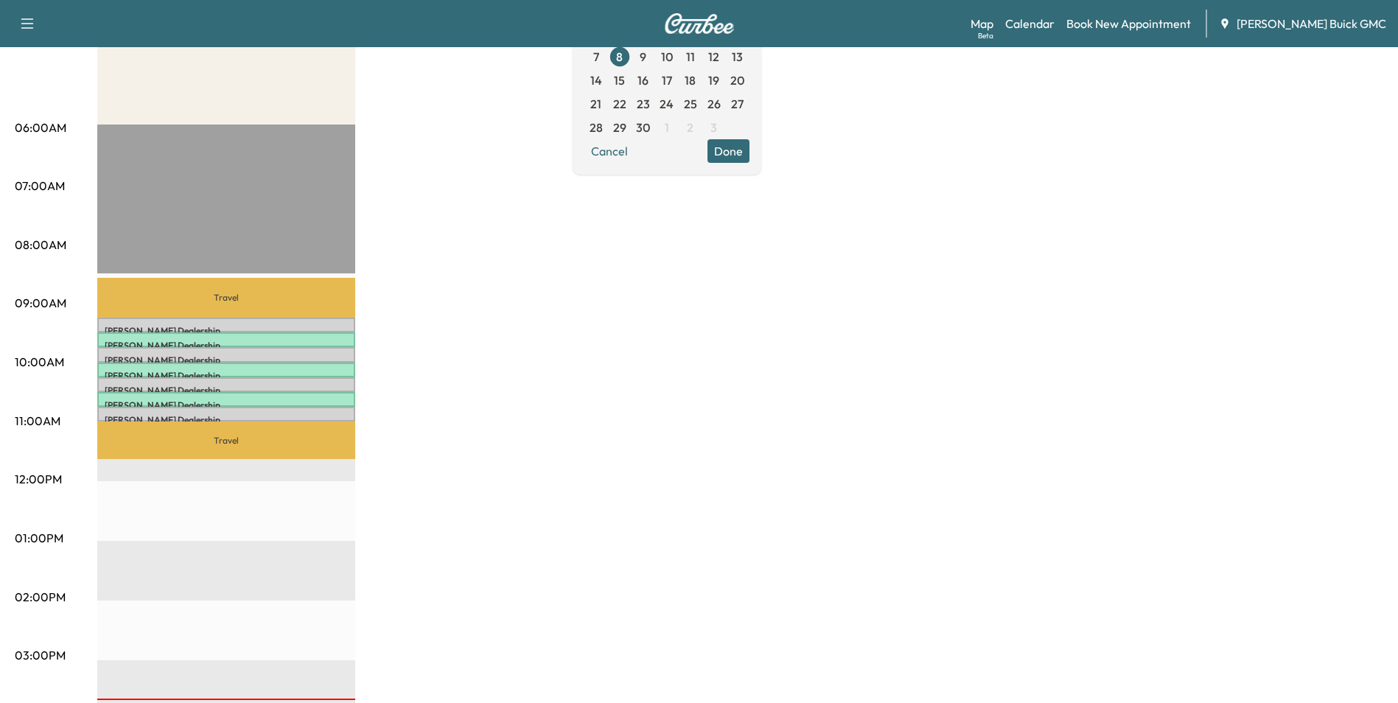
drag, startPoint x: 811, startPoint y: 272, endPoint x: 841, endPoint y: 345, distance: 79.2
click at [813, 271] on div "MobileService+ $ 0.00 Revenue 1 hr 45 min Work Time 1 hr 18 min Transit Time Tr…" at bounding box center [740, 523] width 1286 height 1105
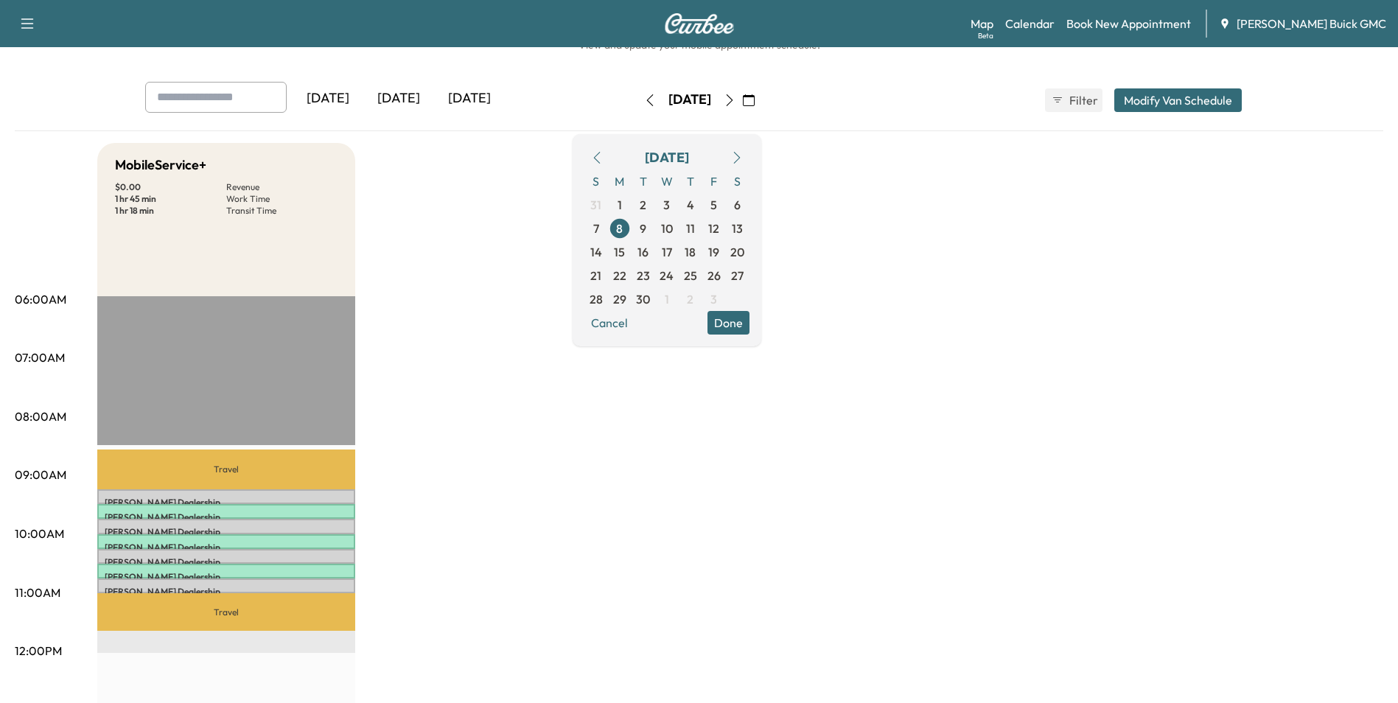
scroll to position [0, 0]
